Goal: Check status: Check status

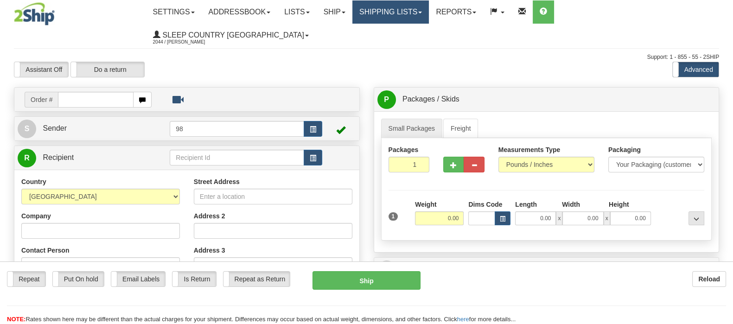
click at [429, 16] on link "Shipping lists" at bounding box center [390, 11] width 76 height 23
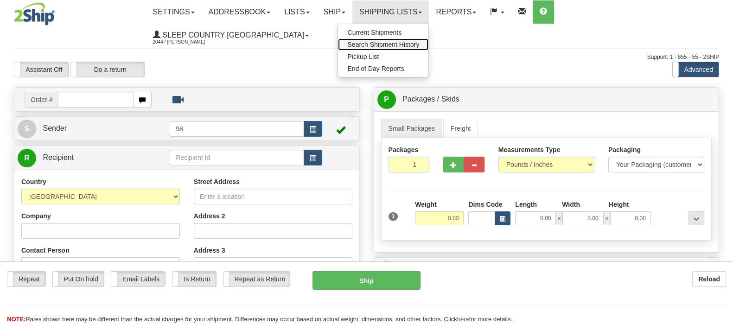
click at [419, 45] on span "Search Shipment History" at bounding box center [383, 44] width 72 height 7
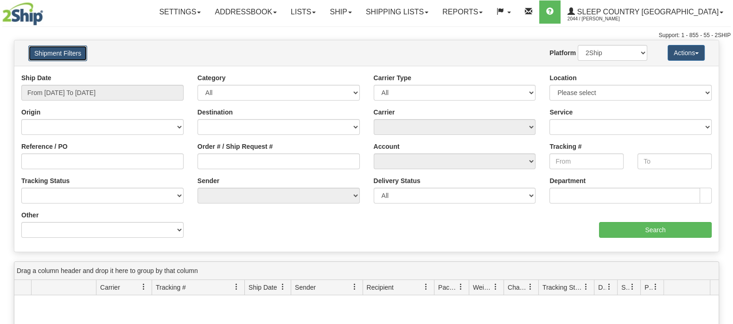
click at [65, 58] on button "Shipment Filters" at bounding box center [57, 53] width 59 height 16
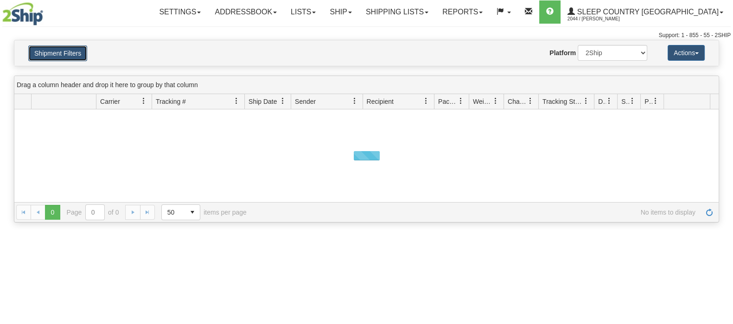
click at [65, 58] on button "Shipment Filters" at bounding box center [57, 53] width 59 height 16
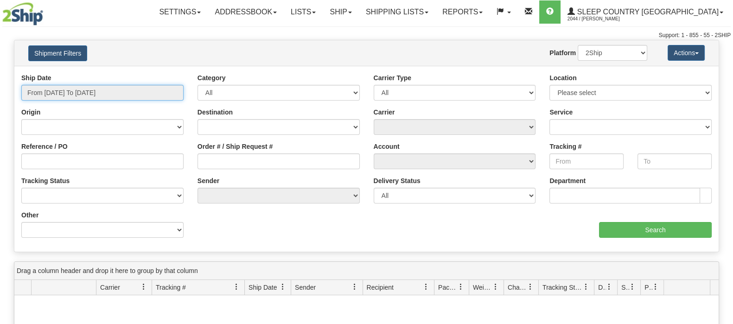
click at [83, 92] on input "From 08/18/2025 To 08/19/2025" at bounding box center [102, 93] width 162 height 16
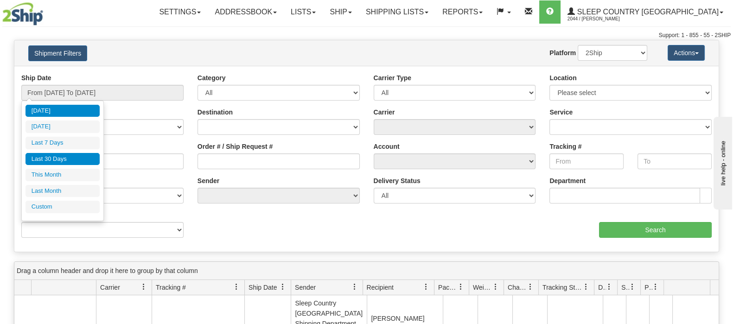
click at [80, 156] on li "Last 30 Days" at bounding box center [62, 159] width 74 height 13
type input "From 07/21/2025 To 08/19/2025"
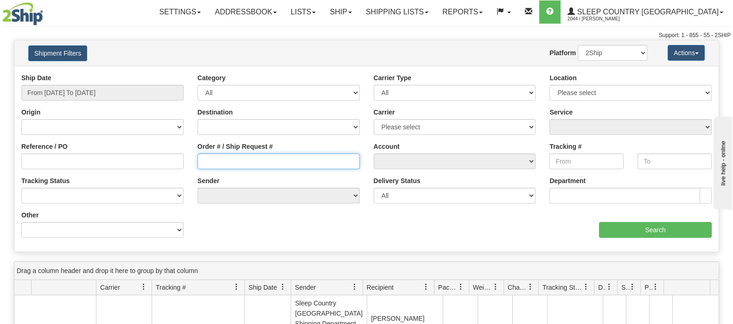
click at [242, 162] on input "Order # / Ship Request #" at bounding box center [278, 161] width 162 height 16
paste input "9000H994583"
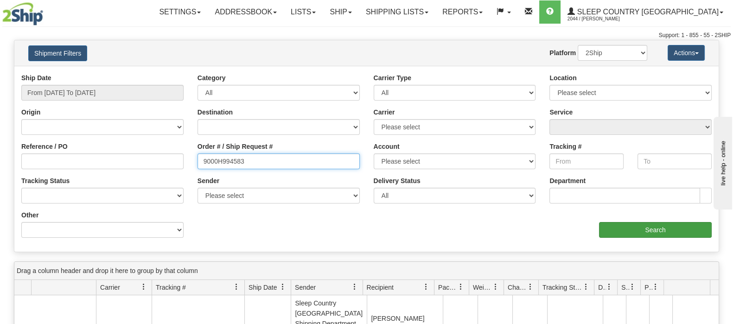
type input "9000H994583"
click at [613, 235] on input "Search" at bounding box center [655, 230] width 113 height 16
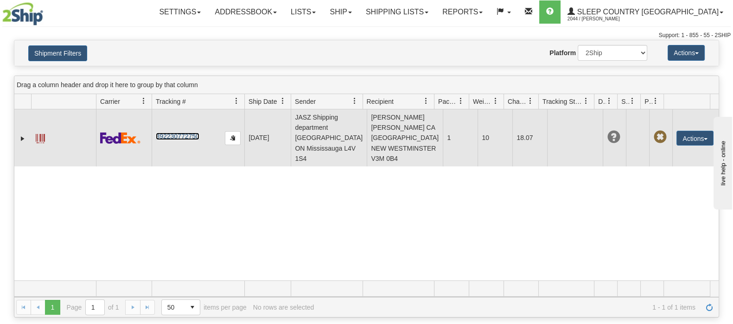
click at [178, 133] on link "392230772750" at bounding box center [177, 136] width 43 height 7
